Goal: Check status: Check status

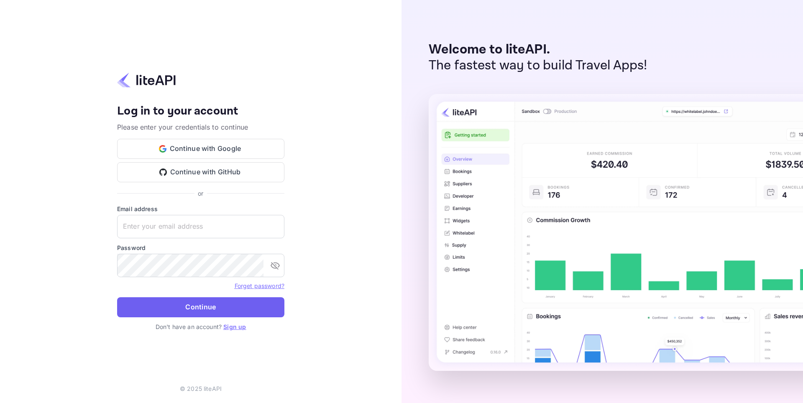
type input "[EMAIL_ADDRESS][DOMAIN_NAME]"
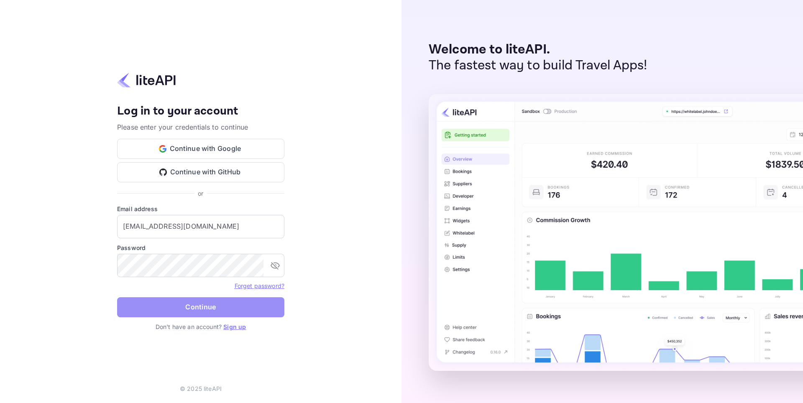
click at [189, 303] on button "Continue" at bounding box center [200, 307] width 167 height 20
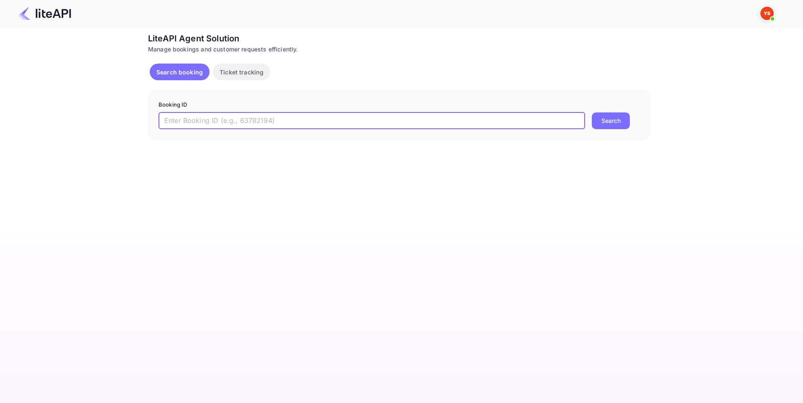
click at [234, 120] on input "text" at bounding box center [371, 120] width 426 height 17
paste input "8974988"
type input "8974988"
click at [602, 114] on button "Search" at bounding box center [610, 120] width 38 height 17
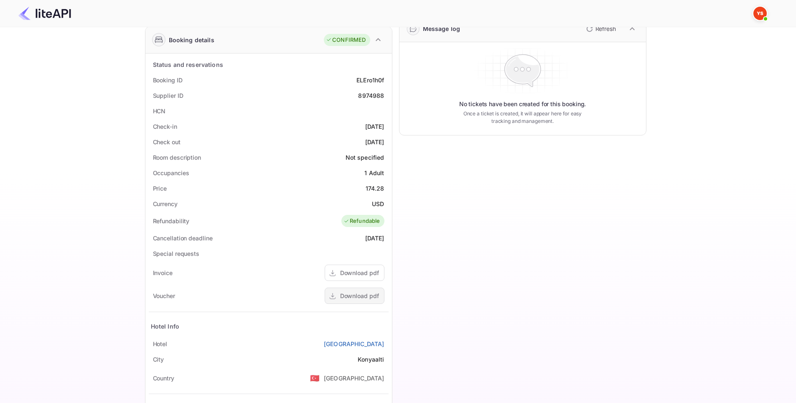
scroll to position [205, 0]
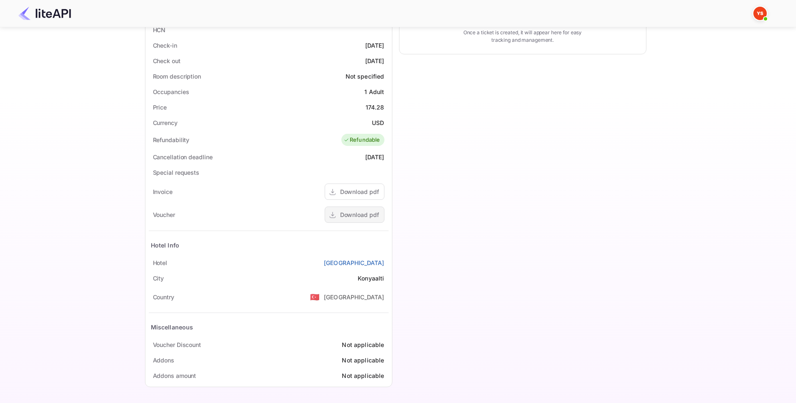
click at [364, 214] on div "Download pdf" at bounding box center [359, 214] width 39 height 9
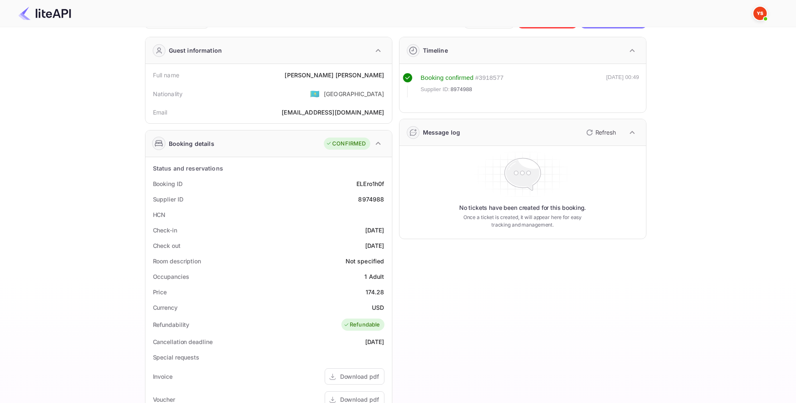
scroll to position [0, 0]
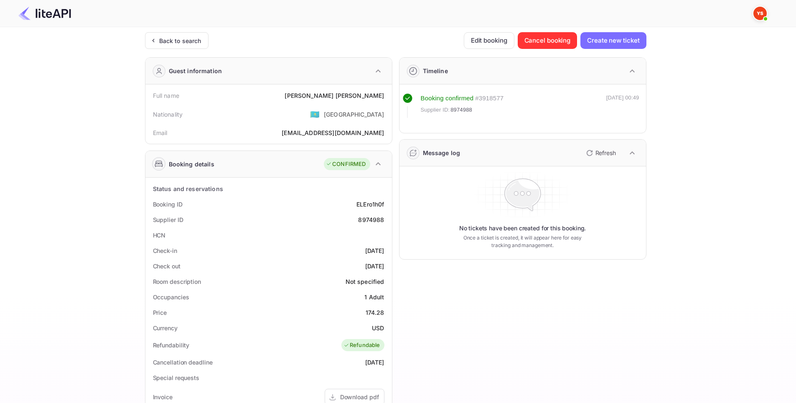
click at [371, 222] on div "8974988" at bounding box center [371, 219] width 26 height 9
copy div "8974988"
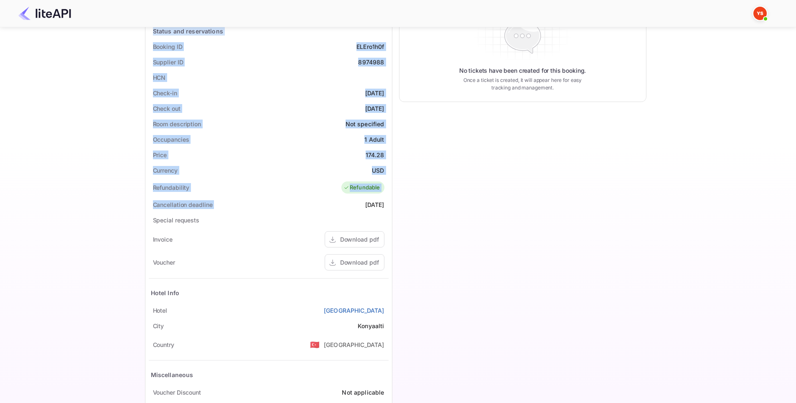
scroll to position [205, 0]
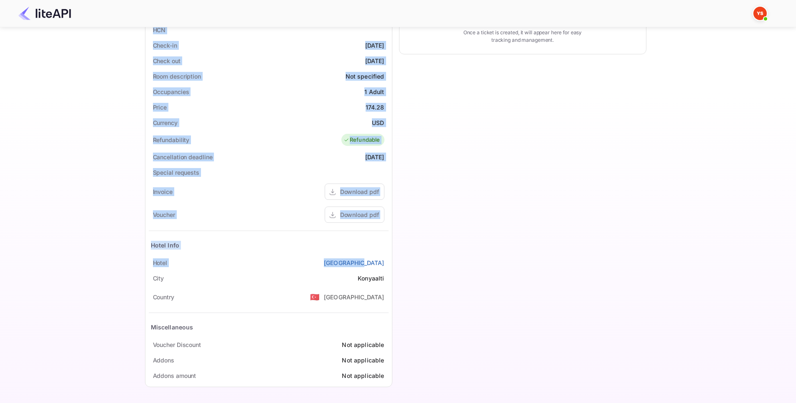
drag, startPoint x: 140, startPoint y: 94, endPoint x: 389, endPoint y: 266, distance: 302.2
click at [389, 266] on div "Ticket Affiliate URL https://www.nuitee.com/ Business partner name Nuitee Trave…" at bounding box center [395, 110] width 771 height 566
copy div "Full name Tatiana Kushnirenko Nationality 🇰🇿 Kazakhstan Email tania_lek@mail.ru…"
